Goal: Transaction & Acquisition: Purchase product/service

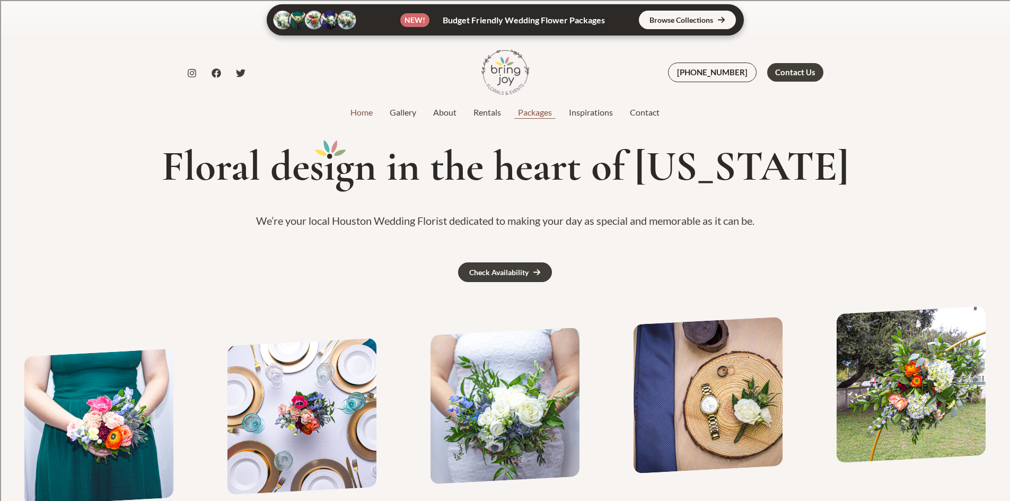
click at [546, 115] on link "Packages" at bounding box center [535, 112] width 51 height 13
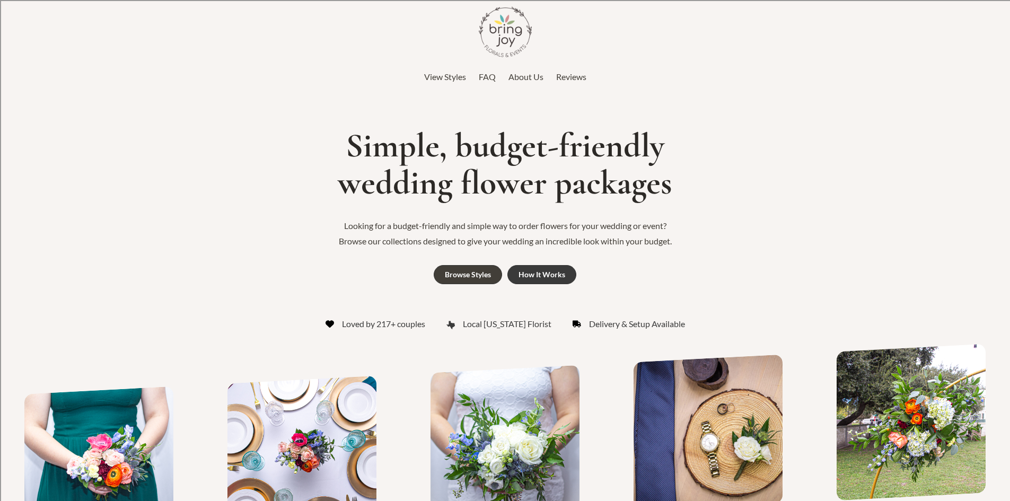
click at [542, 277] on div "How It Works" at bounding box center [542, 274] width 47 height 7
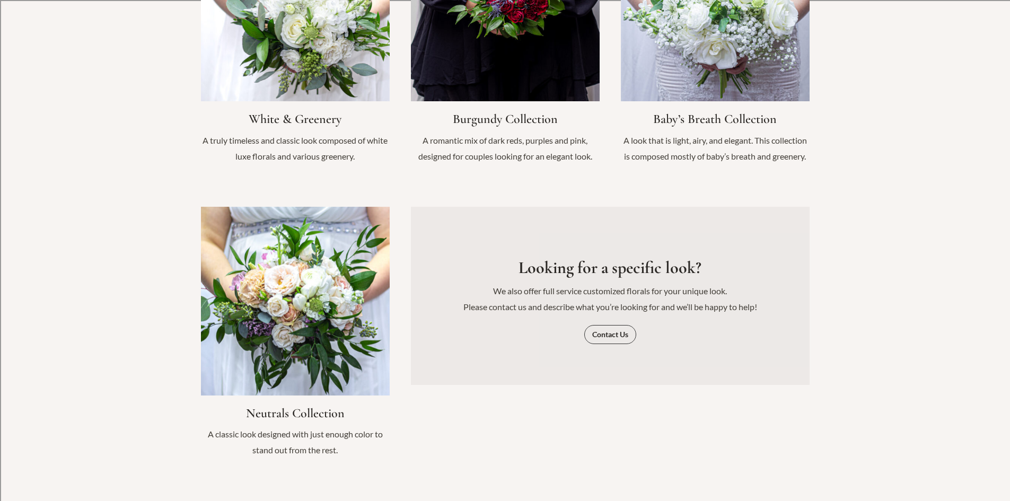
scroll to position [1144, 0]
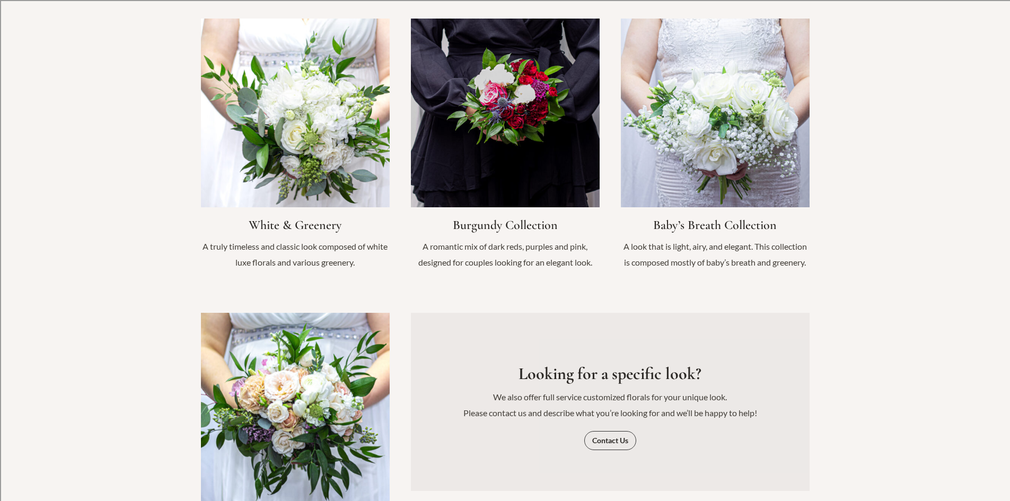
click at [322, 373] on link "Infobox Link" at bounding box center [295, 444] width 189 height 262
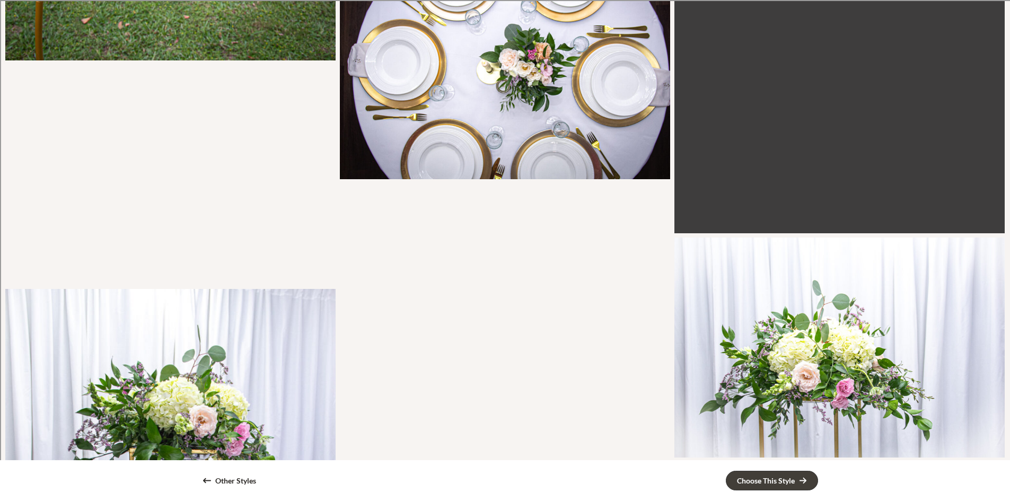
scroll to position [1273, 0]
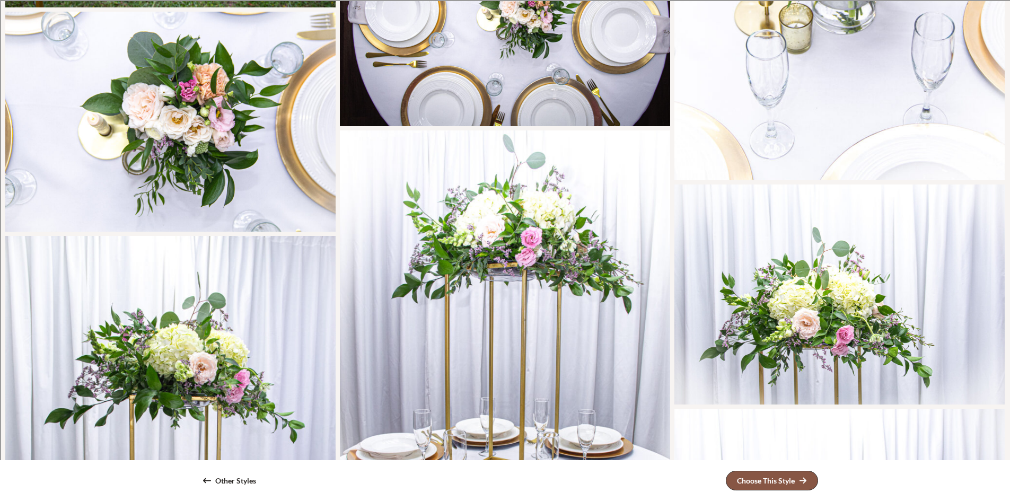
click at [786, 484] on div "Choose This Style" at bounding box center [766, 480] width 58 height 7
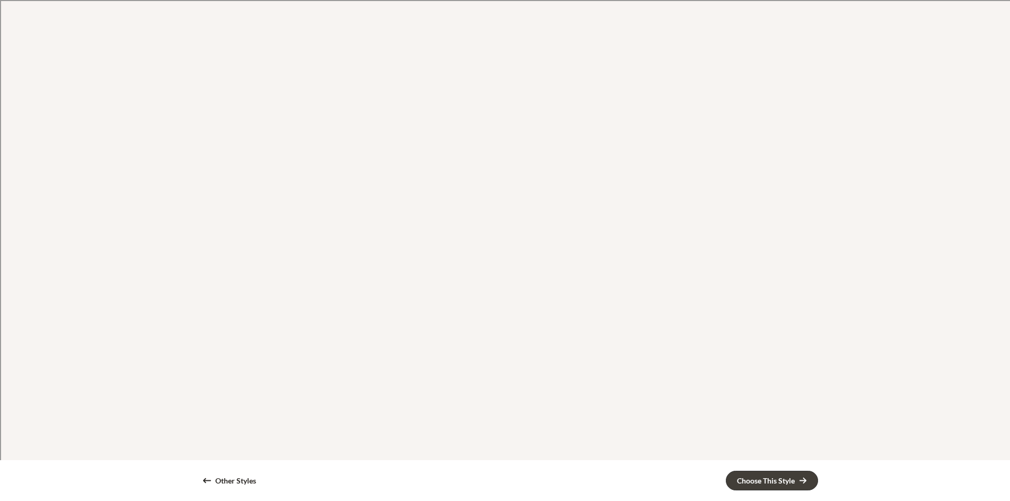
scroll to position [3078, 0]
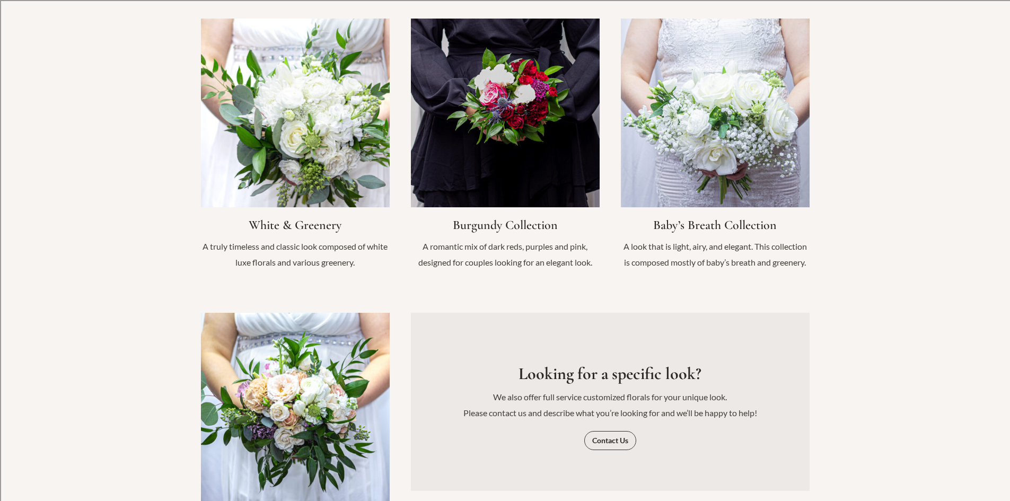
click at [345, 204] on link "Infobox Link" at bounding box center [295, 150] width 189 height 262
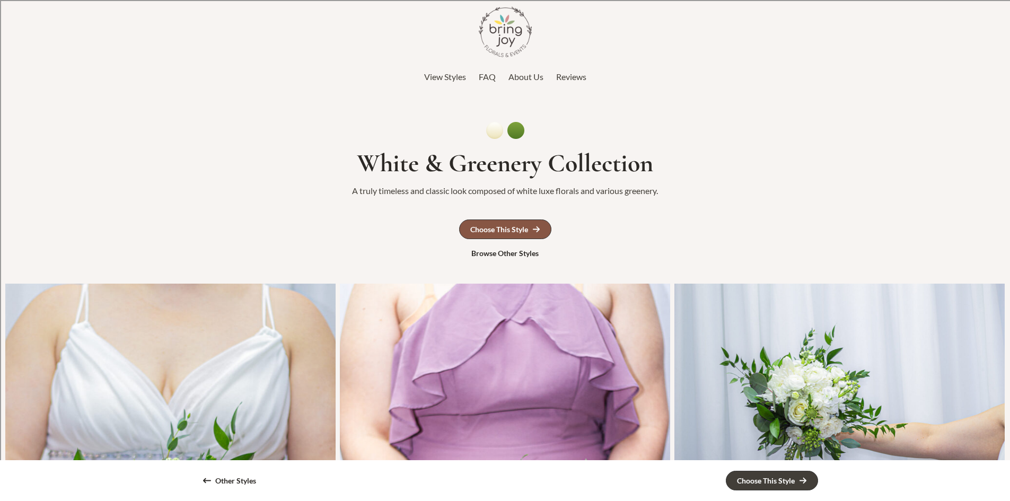
click at [509, 237] on link "Choose This Style" at bounding box center [505, 230] width 92 height 20
